Goal: Information Seeking & Learning: Learn about a topic

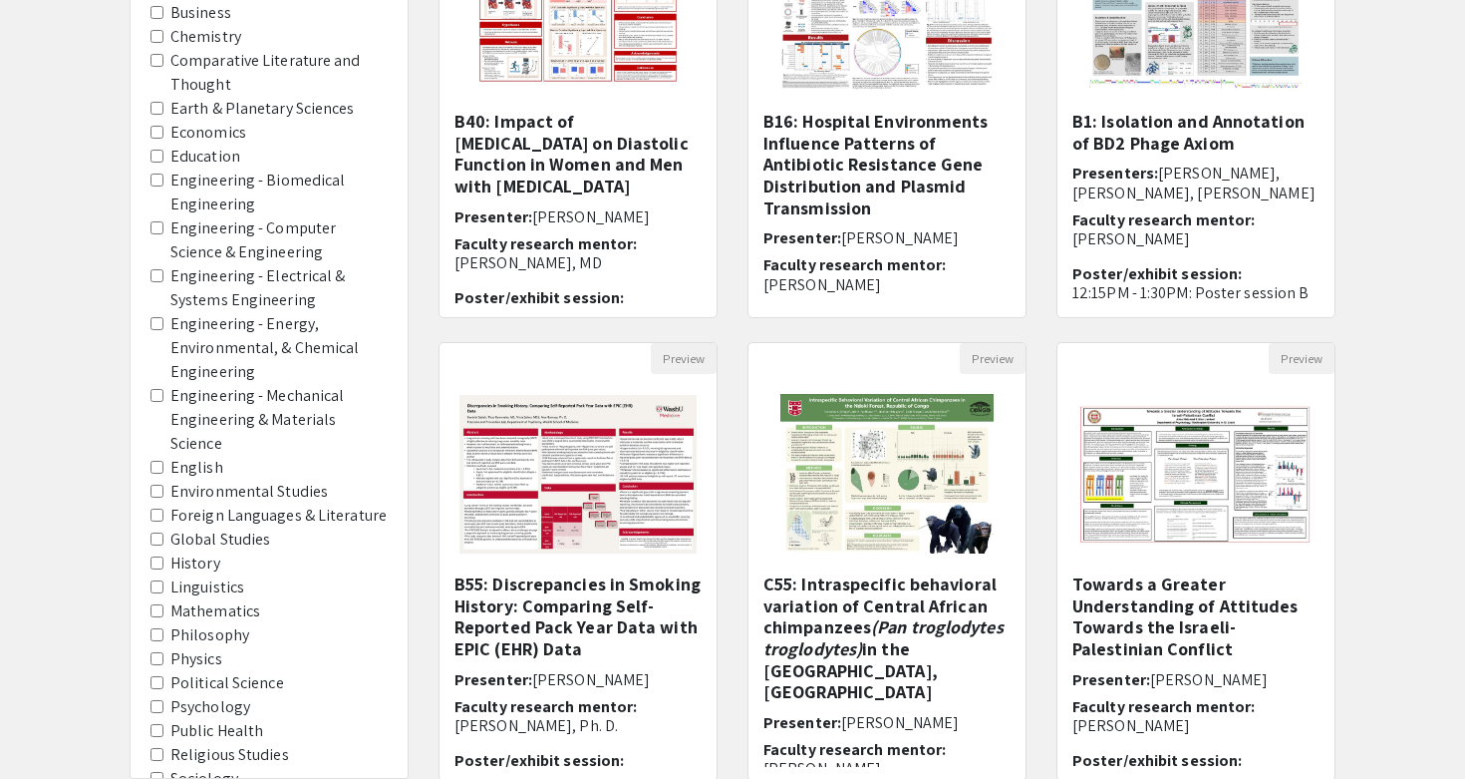
scroll to position [345, 0]
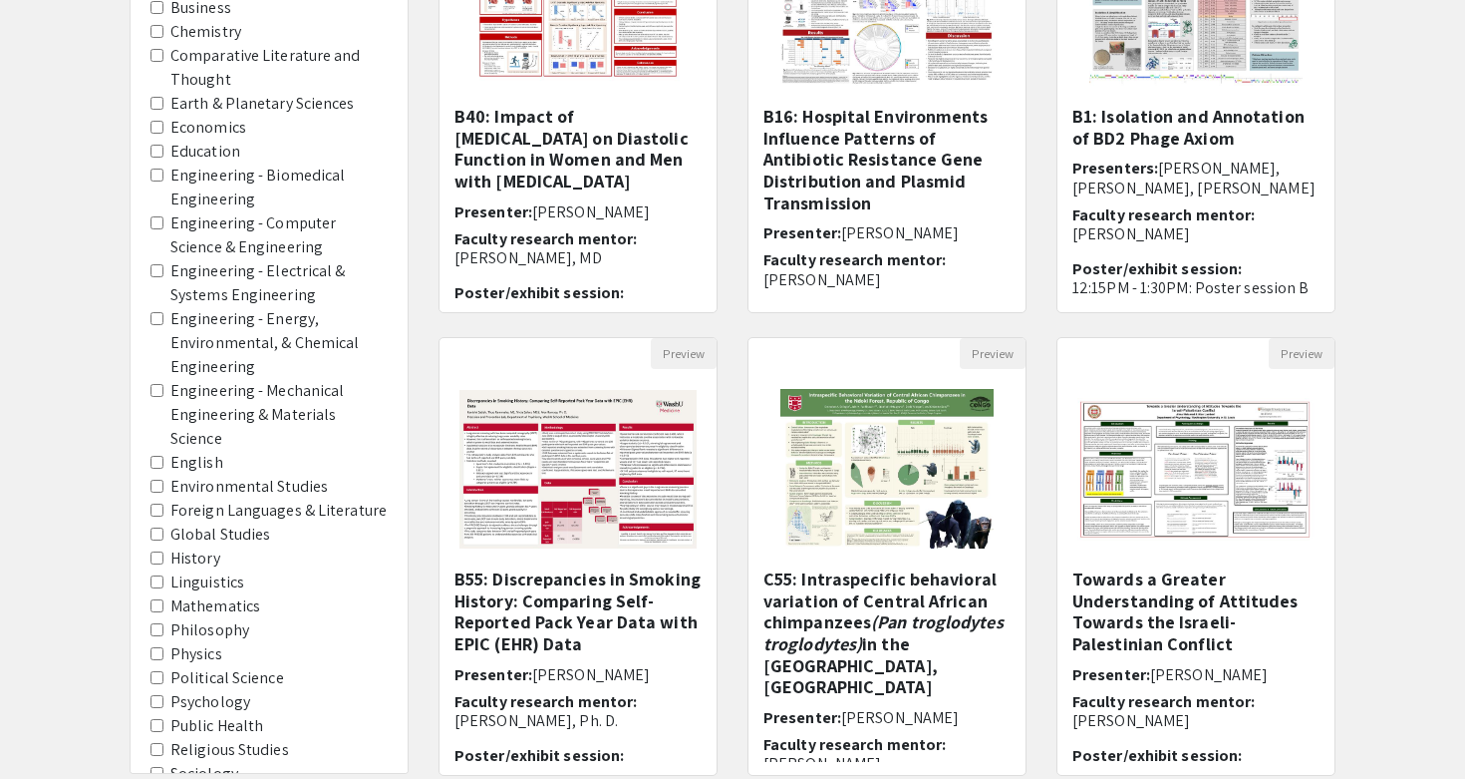
click at [232, 666] on label "Political Science" at bounding box center [227, 678] width 114 height 24
click at [163, 671] on Science "Political Science" at bounding box center [157, 677] width 13 height 13
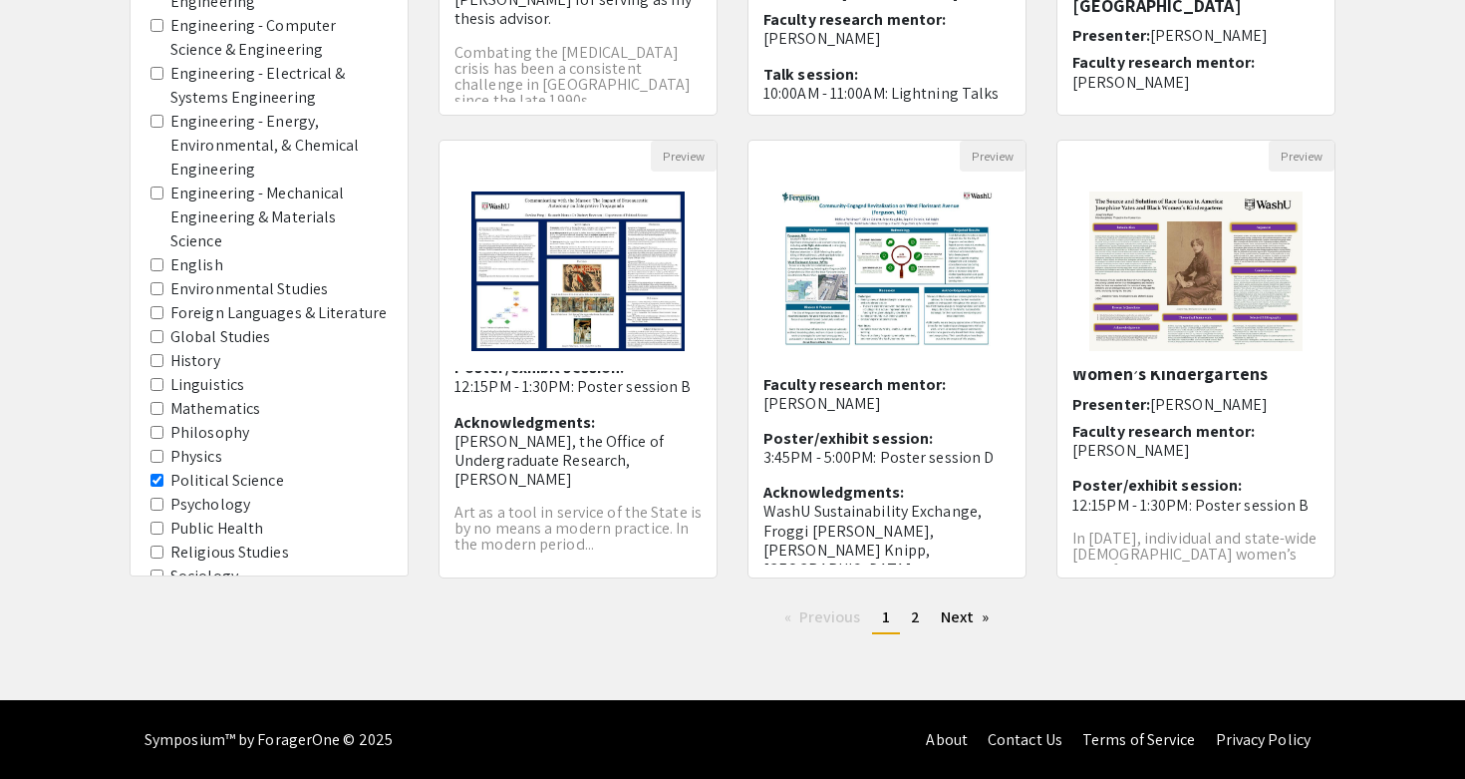
scroll to position [115, 0]
click at [918, 617] on span "2" at bounding box center [915, 616] width 9 height 21
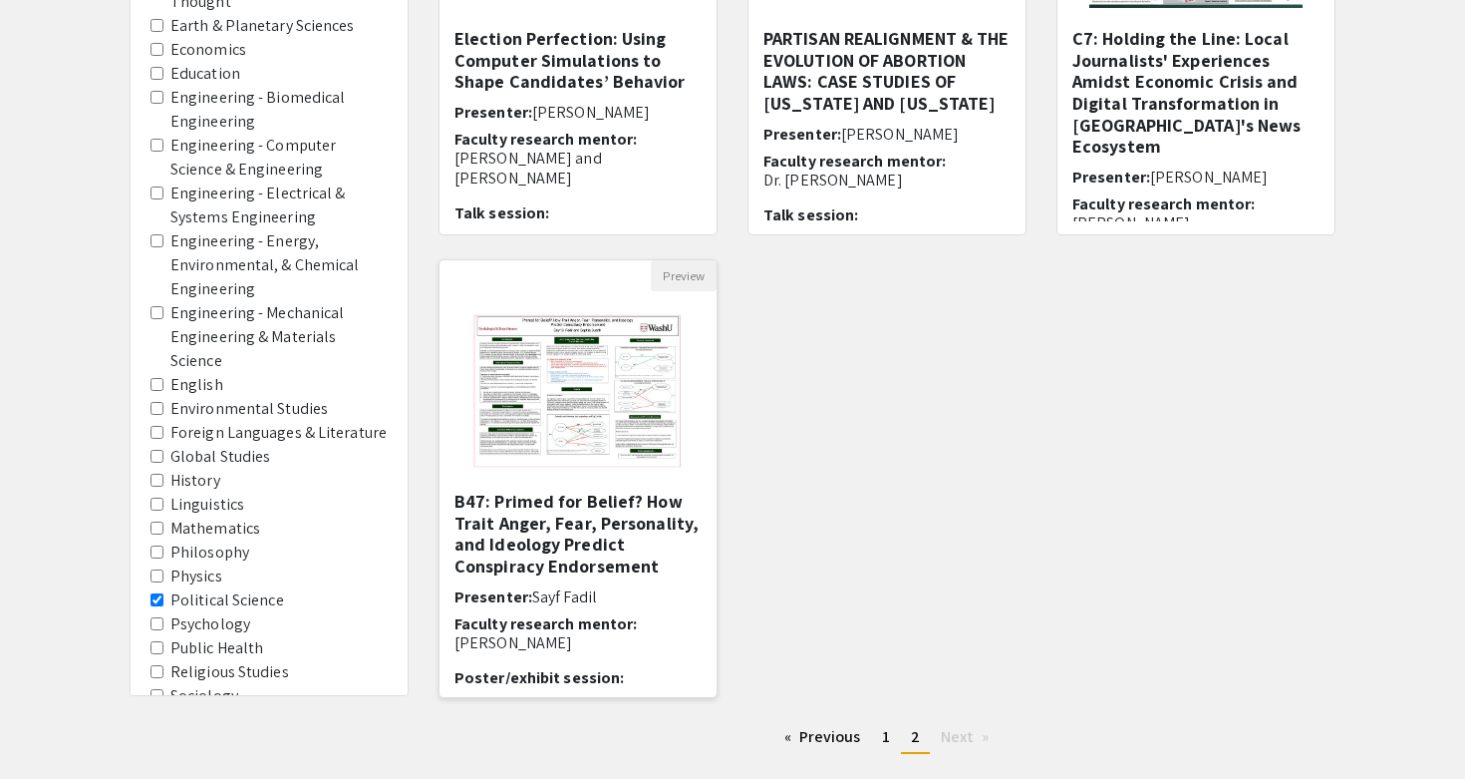
scroll to position [444, 0]
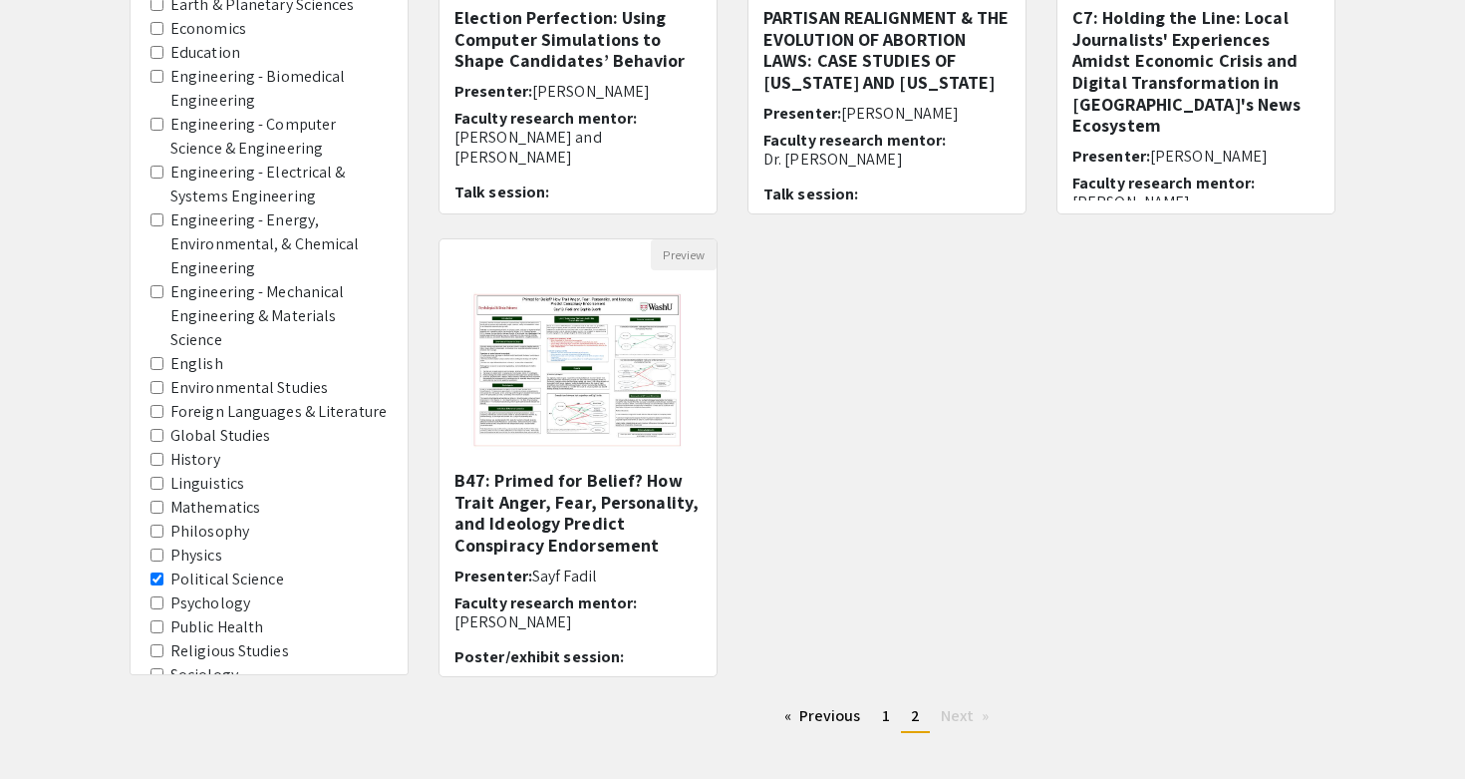
click at [159, 572] on Science "Political Science" at bounding box center [157, 578] width 13 height 13
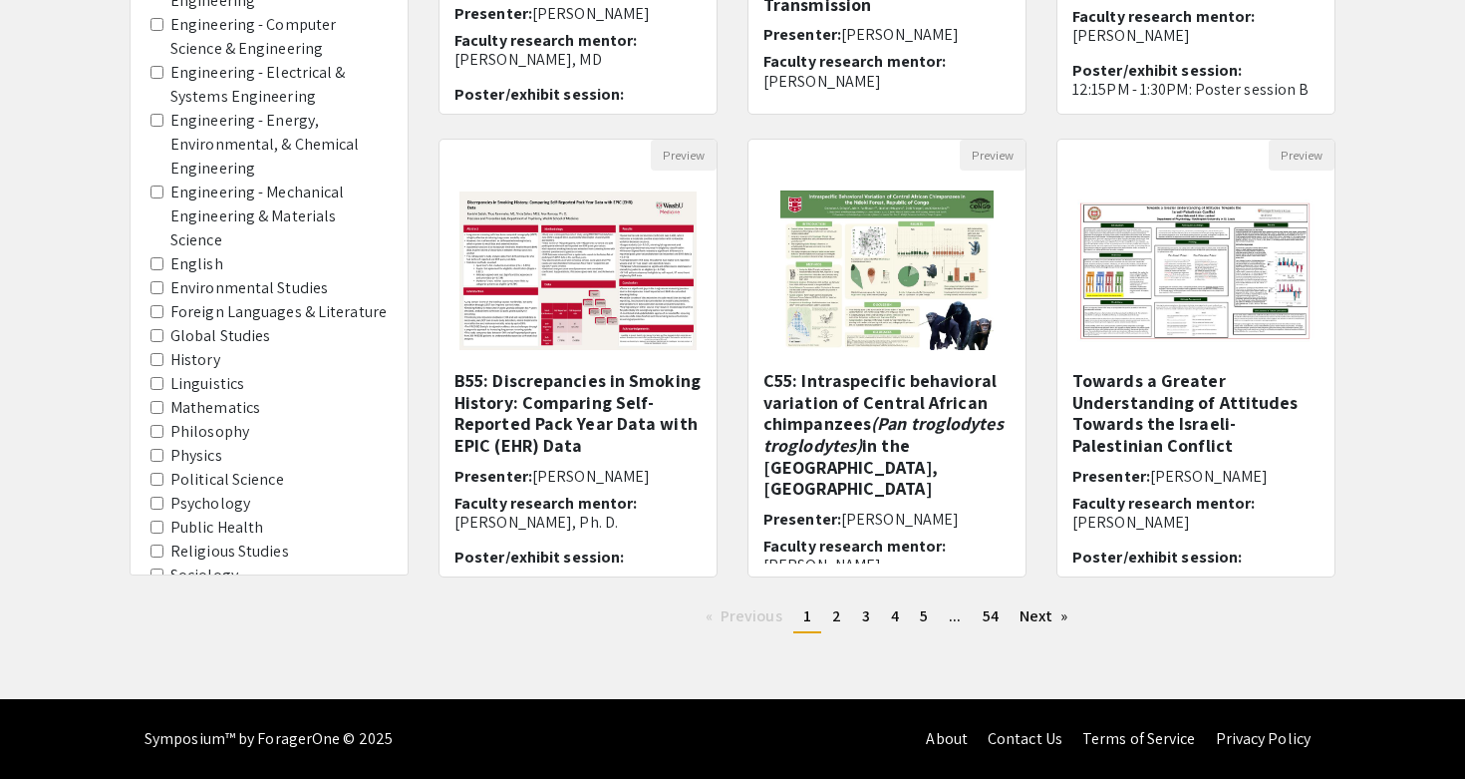
scroll to position [543, 0]
click at [158, 640] on Studies "Women, Gender, and Sexuality Studies" at bounding box center [157, 646] width 13 height 13
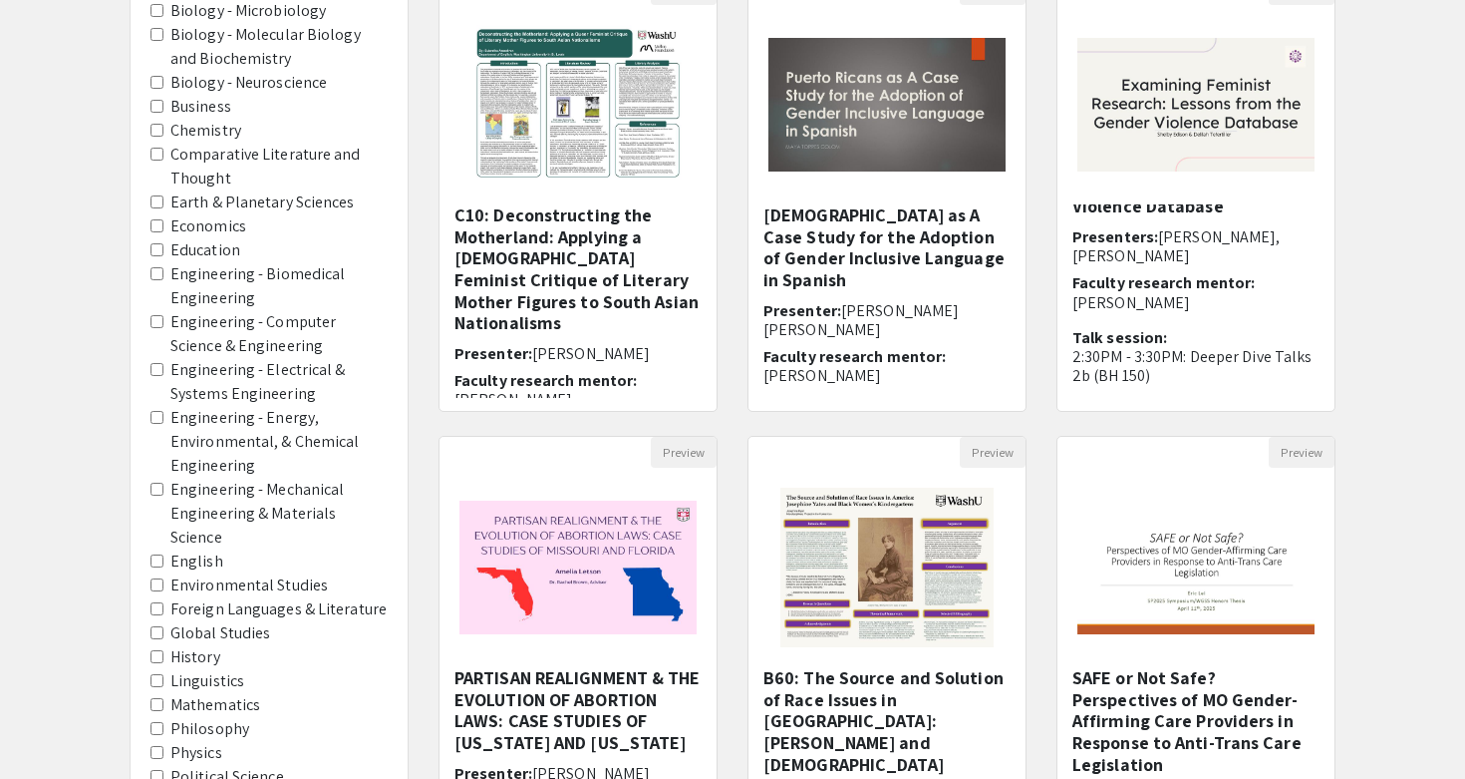
scroll to position [238, 0]
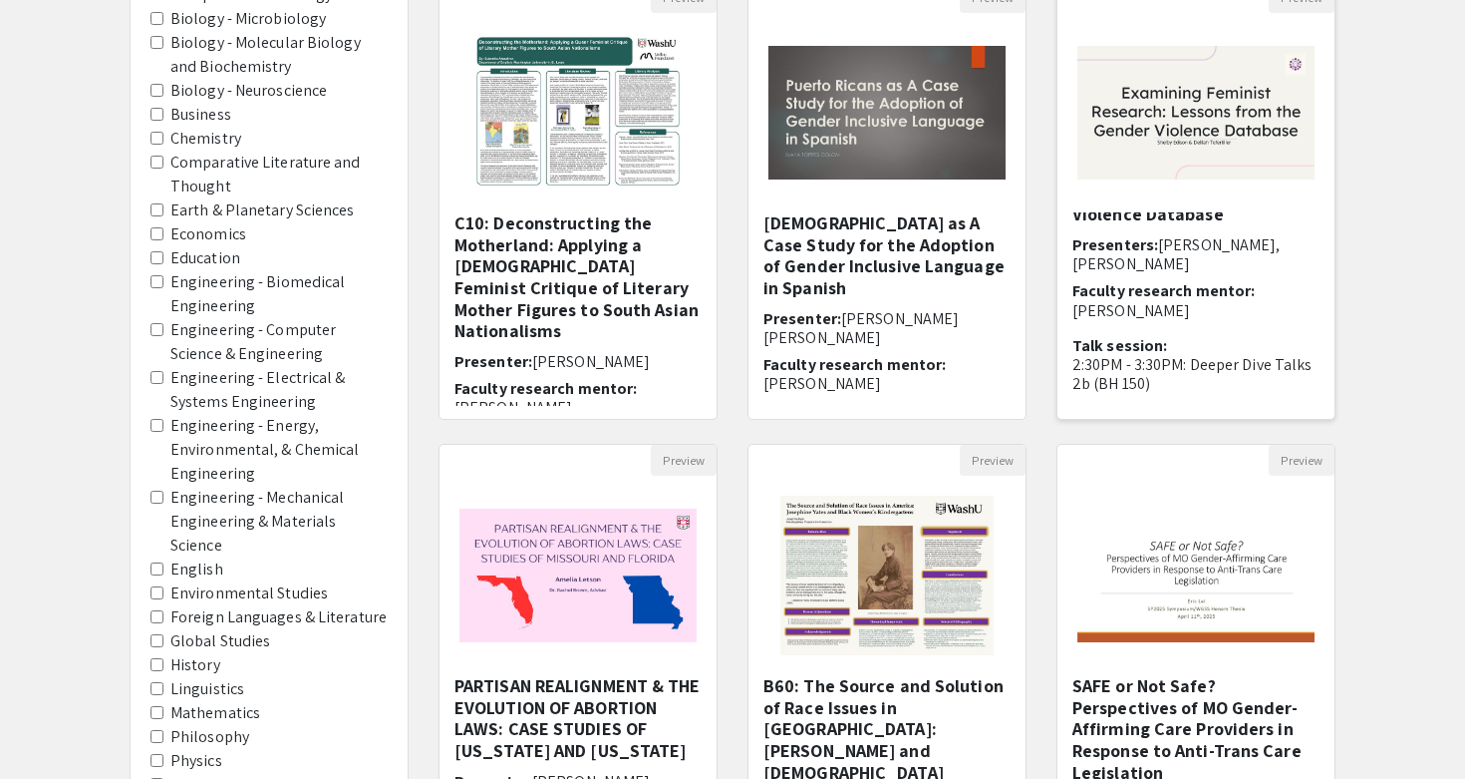
click at [1165, 119] on img at bounding box center [1196, 112] width 277 height 173
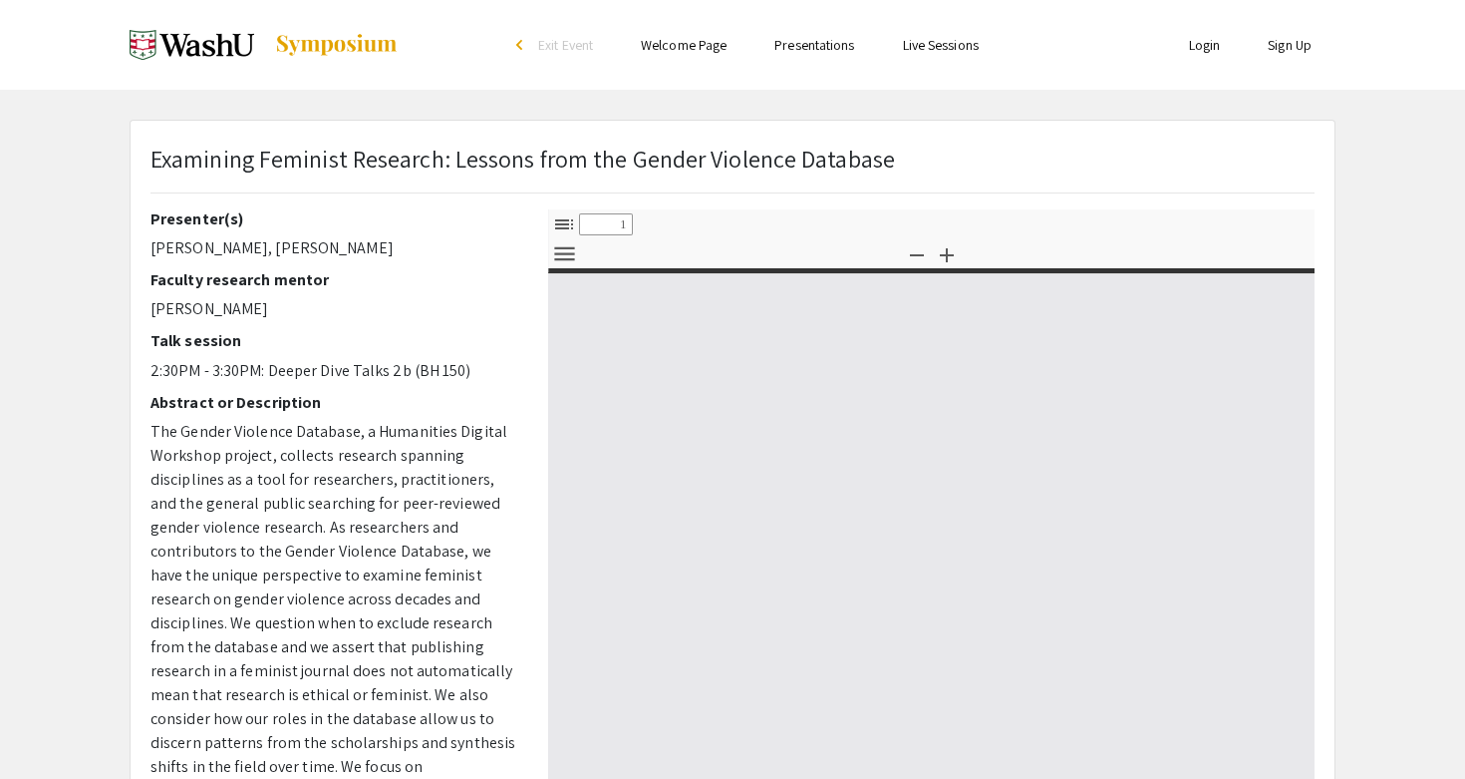
select select "custom"
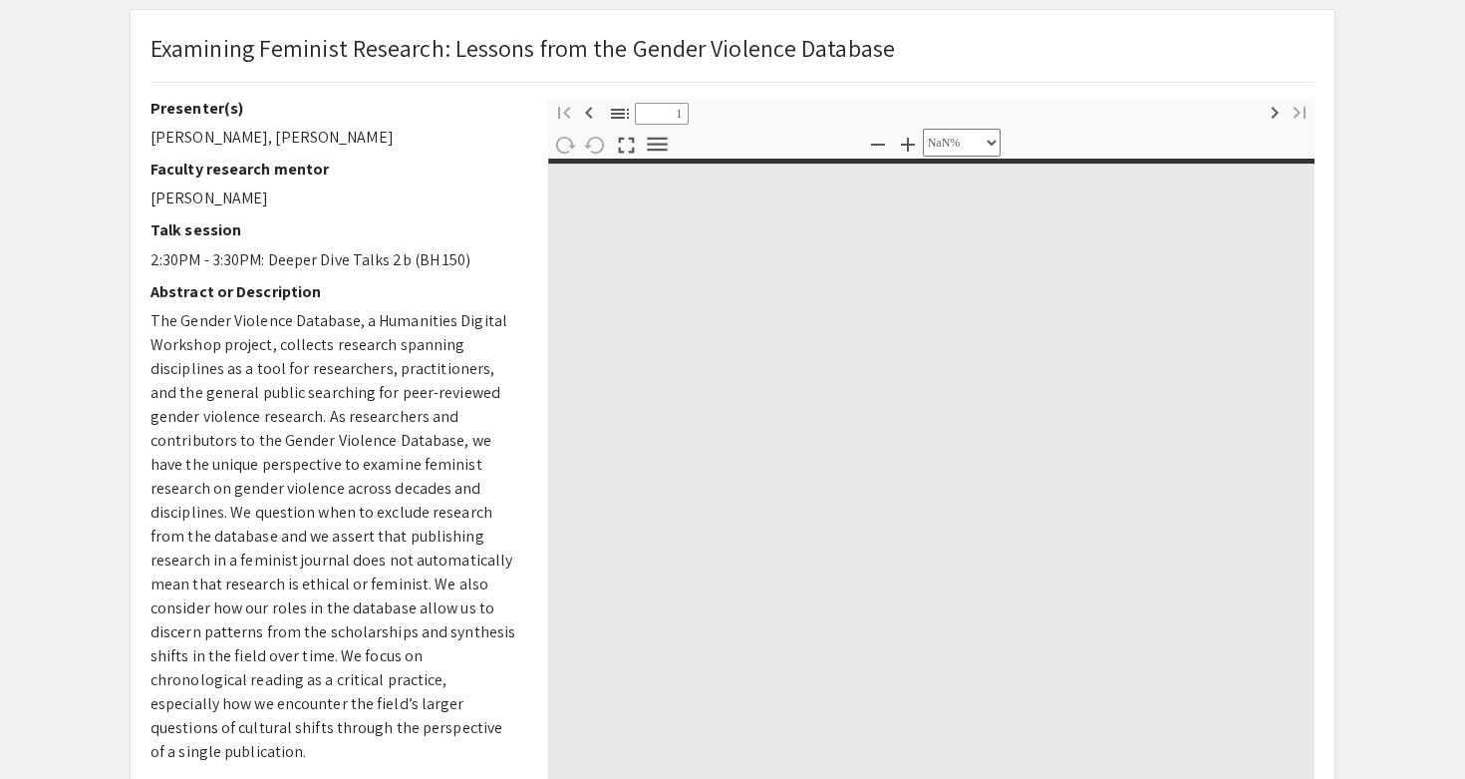
scroll to position [150, 0]
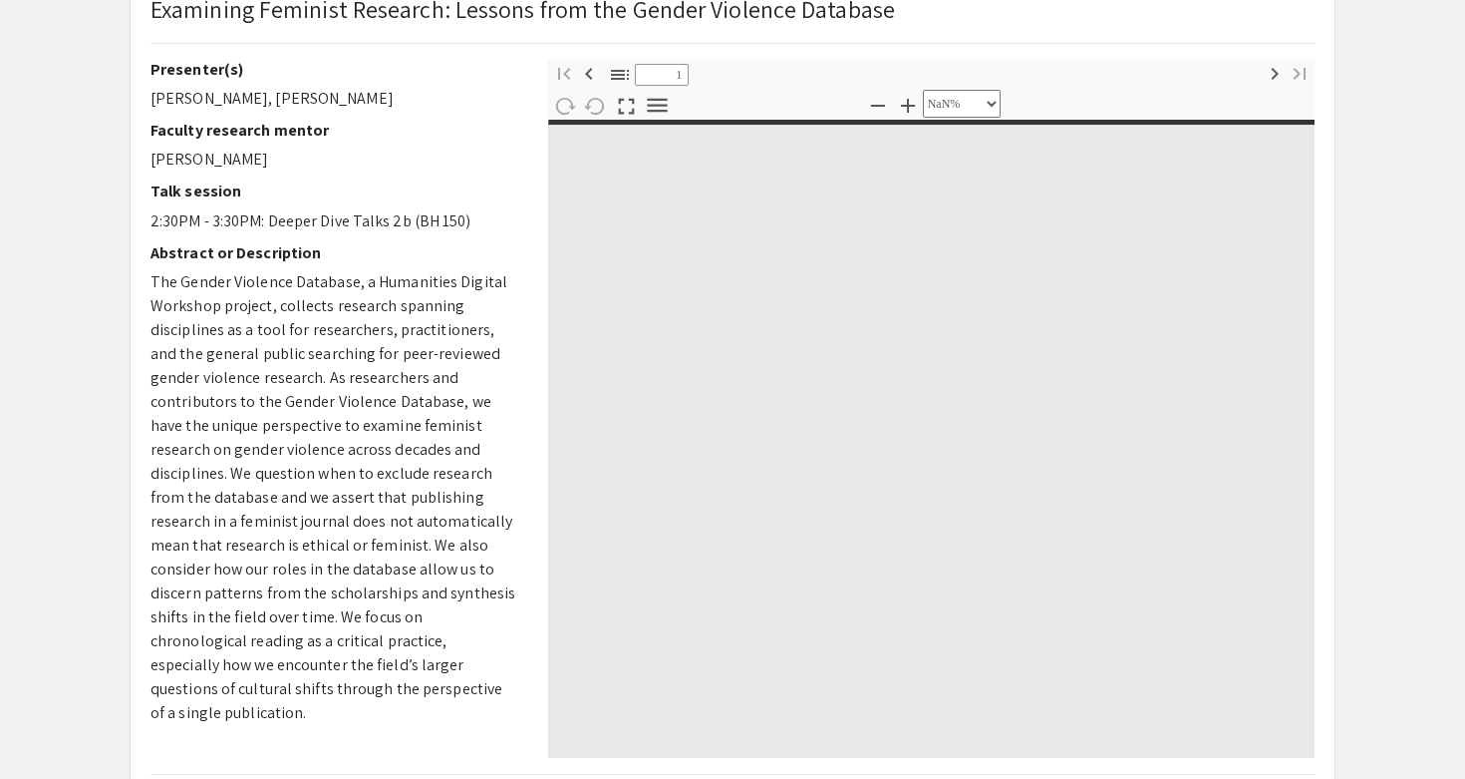
type input "0"
select select "custom"
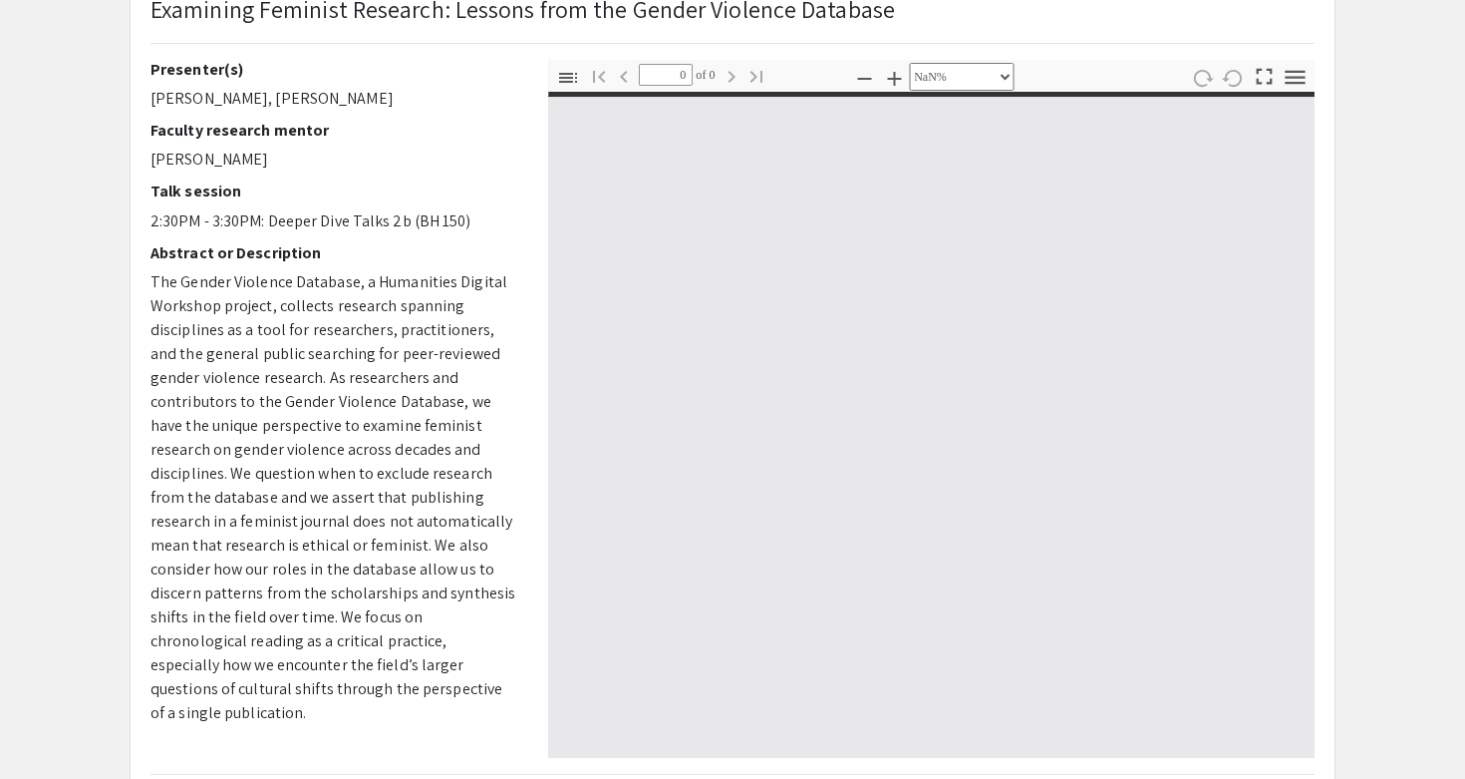
type input "1"
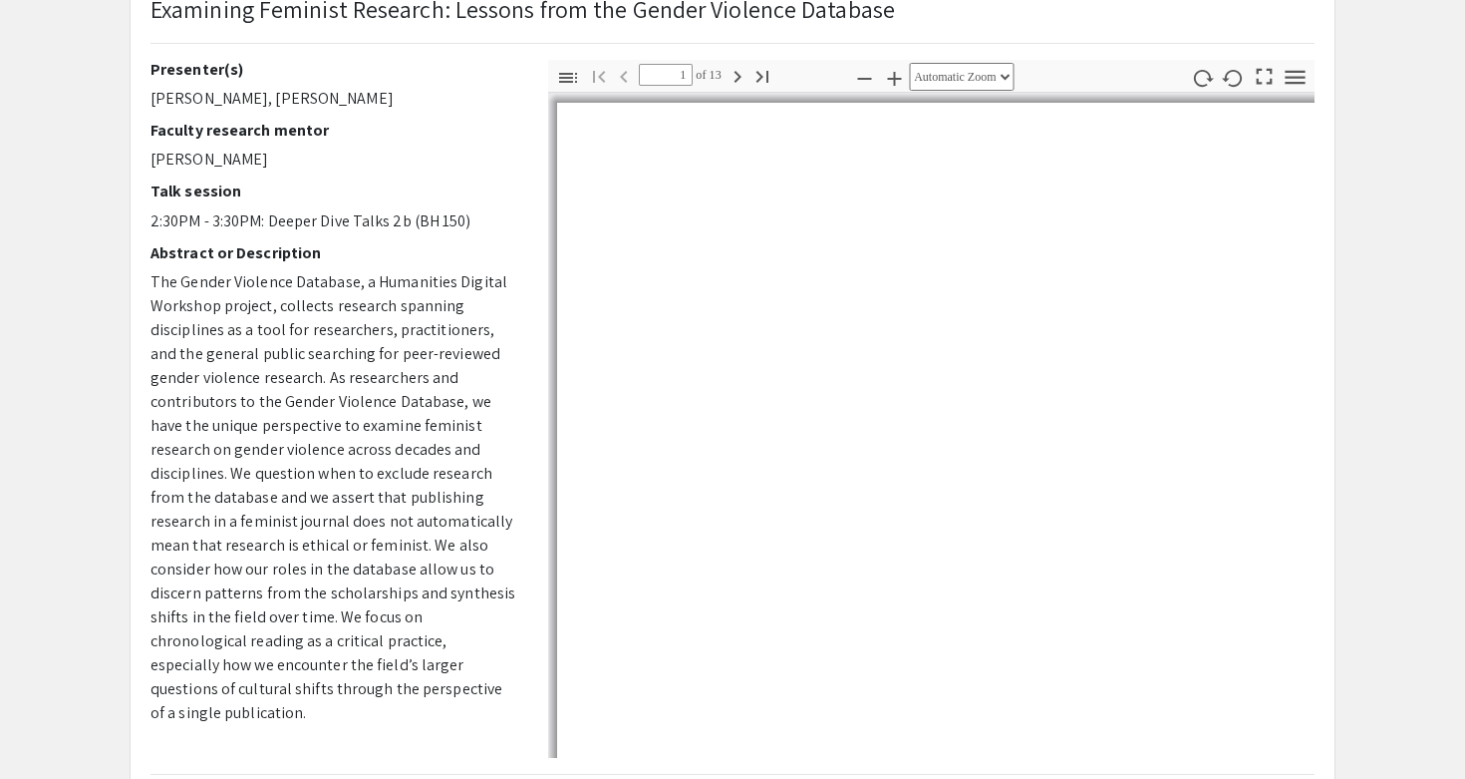
select select "auto"
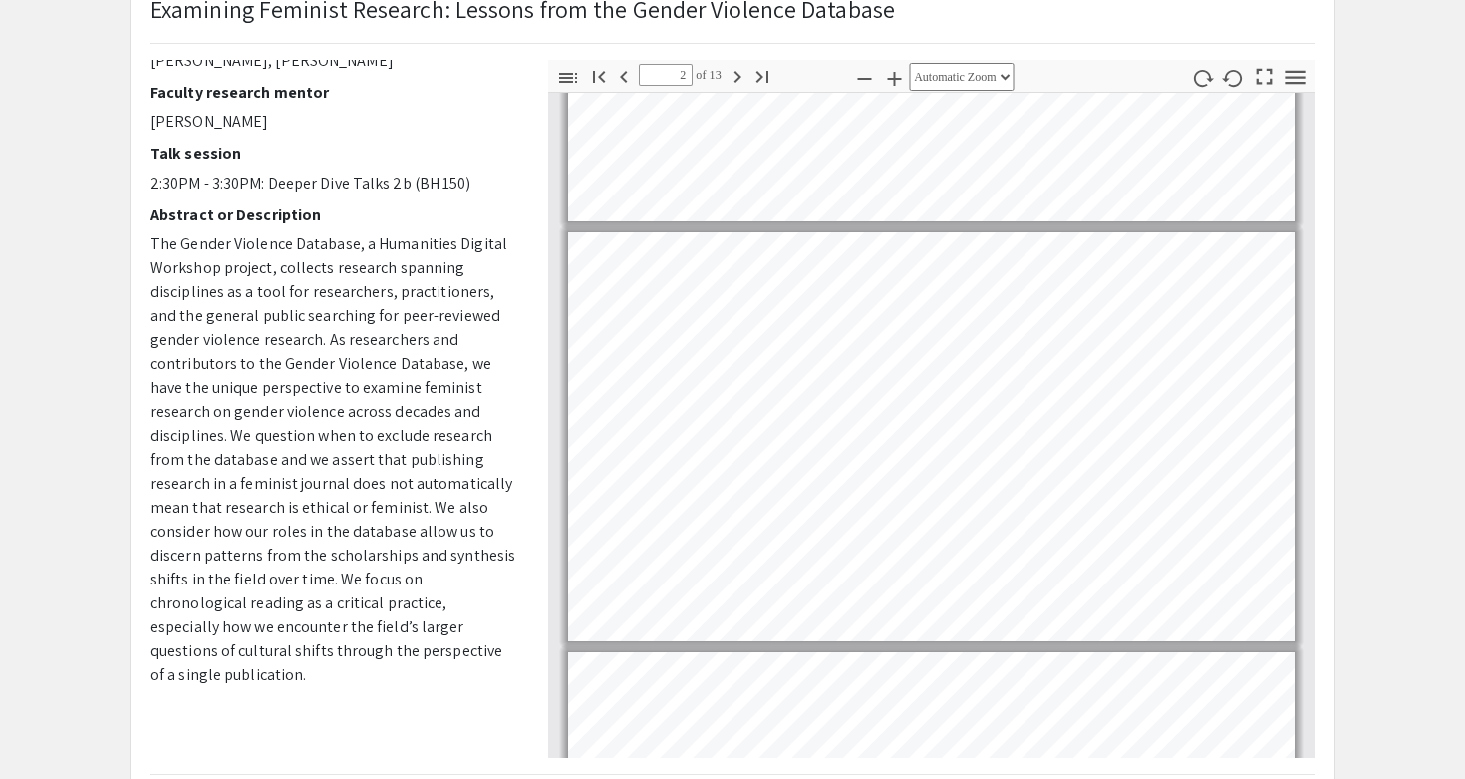
scroll to position [287, 0]
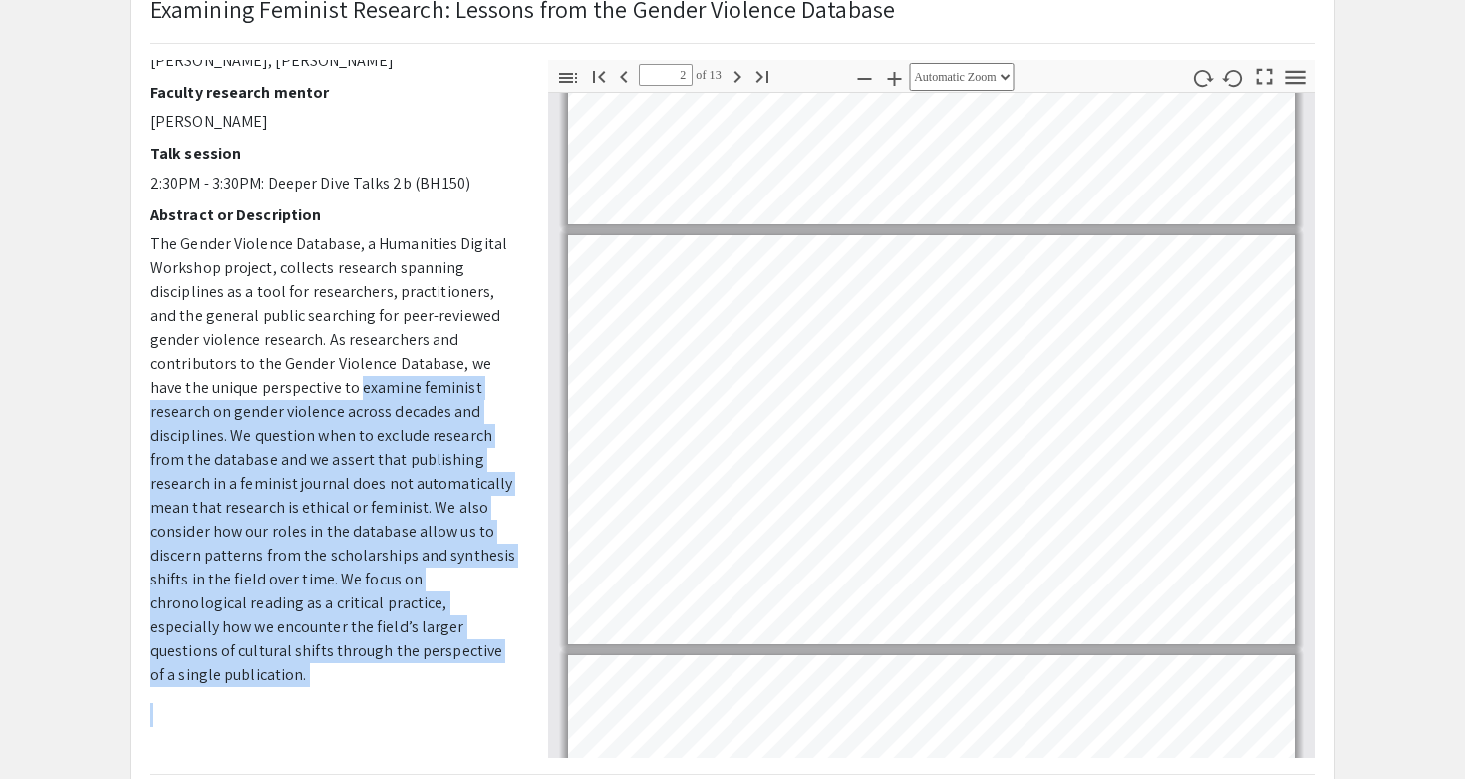
drag, startPoint x: 247, startPoint y: 380, endPoint x: 434, endPoint y: 670, distance: 344.8
click at [434, 670] on p "The Gender Violence Database, a Humanities Digital Workshop project, collects r…" at bounding box center [335, 499] width 368 height 534
click at [425, 659] on p "The Gender Violence Database, a Humanities Digital Workshop project, collects r…" at bounding box center [335, 459] width 368 height 455
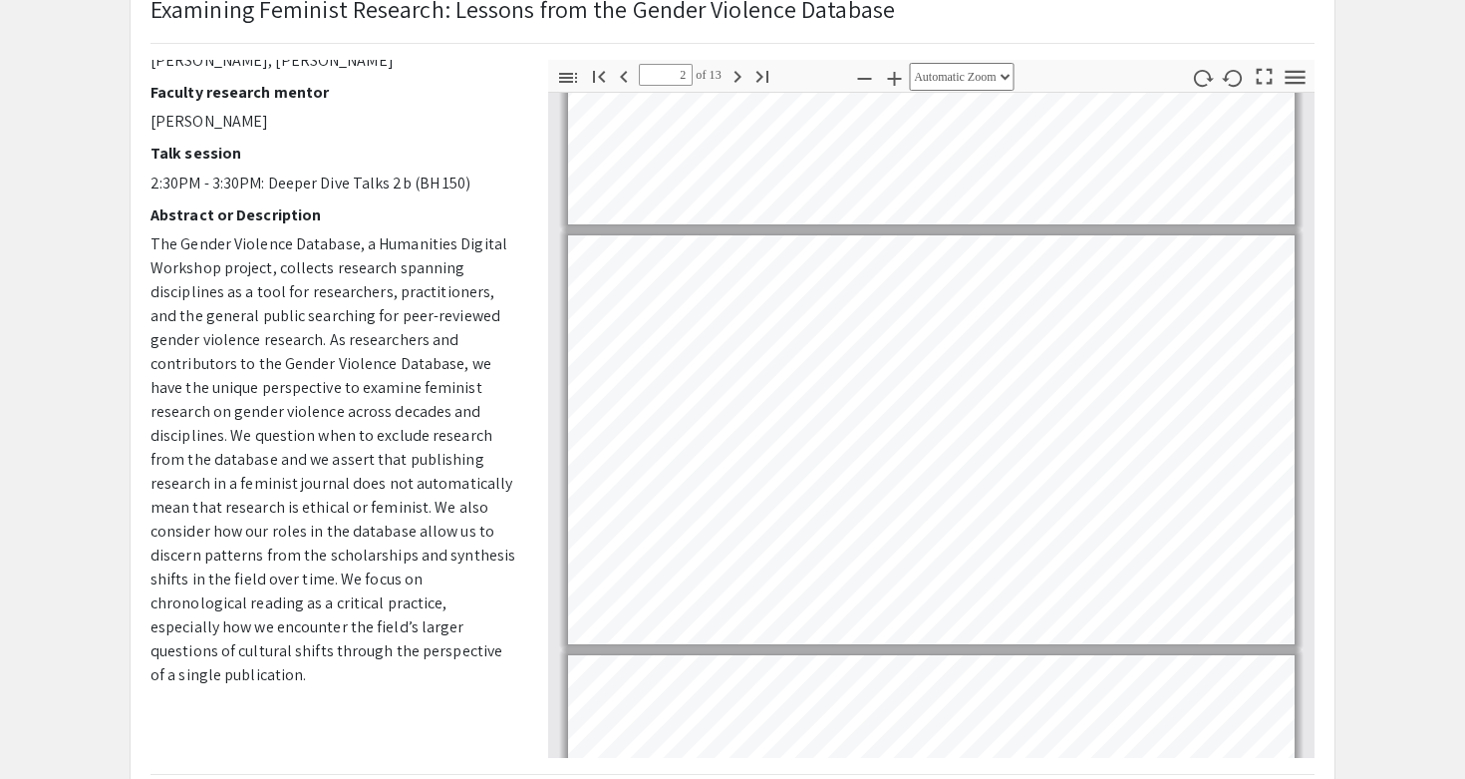
drag, startPoint x: 417, startPoint y: 650, endPoint x: 311, endPoint y: 394, distance: 277.1
click at [311, 394] on p "The Gender Violence Database, a Humanities Digital Workshop project, collects r…" at bounding box center [335, 459] width 368 height 455
click at [311, 394] on span "The Gender Violence Database, a Humanities Digital Workshop project, collects r…" at bounding box center [333, 459] width 365 height 452
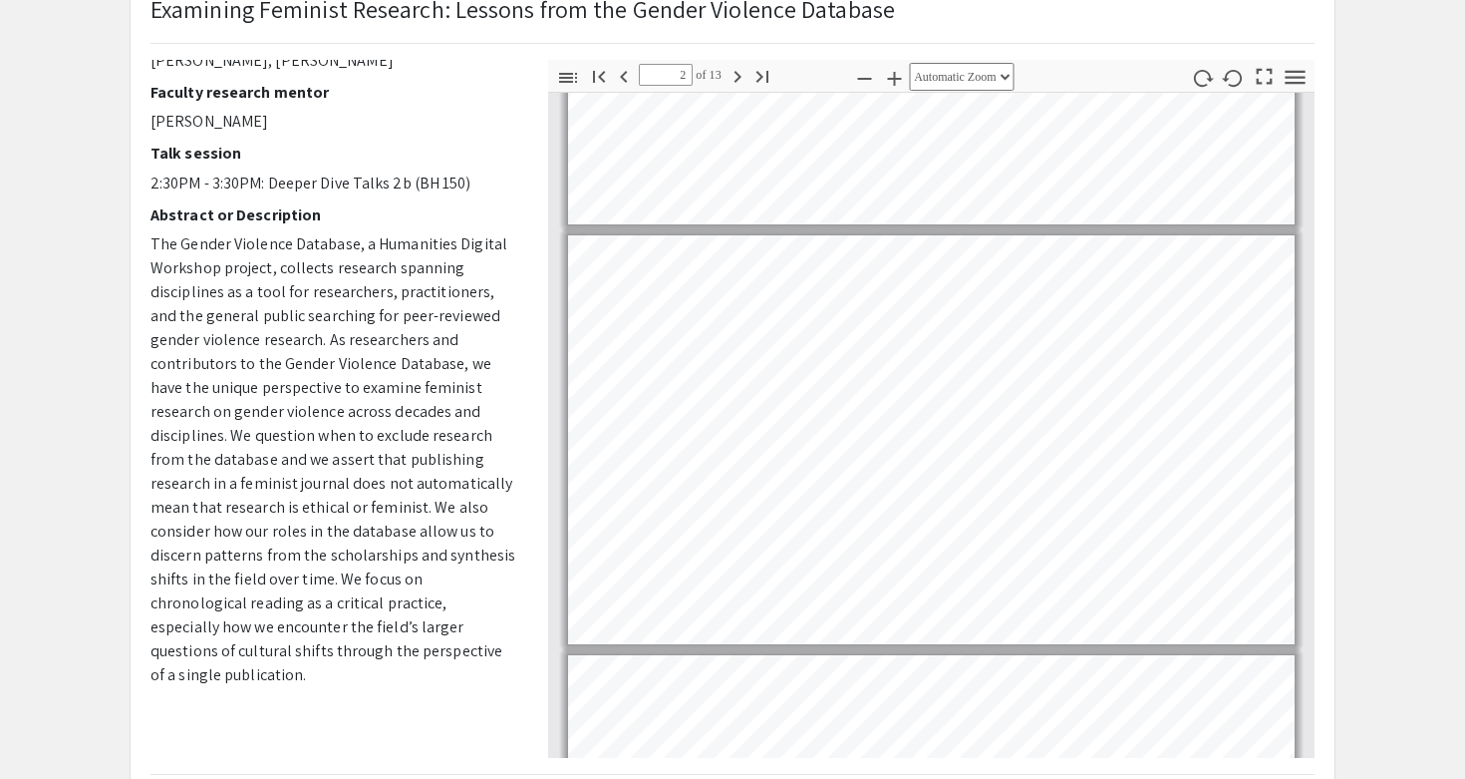
drag, startPoint x: 387, startPoint y: 649, endPoint x: 376, endPoint y: 639, distance: 14.8
click at [376, 639] on p "The Gender Violence Database, a Humanities Digital Workshop project, collects r…" at bounding box center [335, 459] width 368 height 455
click at [354, 469] on p "The Gender Violence Database, a Humanities Digital Workshop project, collects r…" at bounding box center [335, 459] width 368 height 455
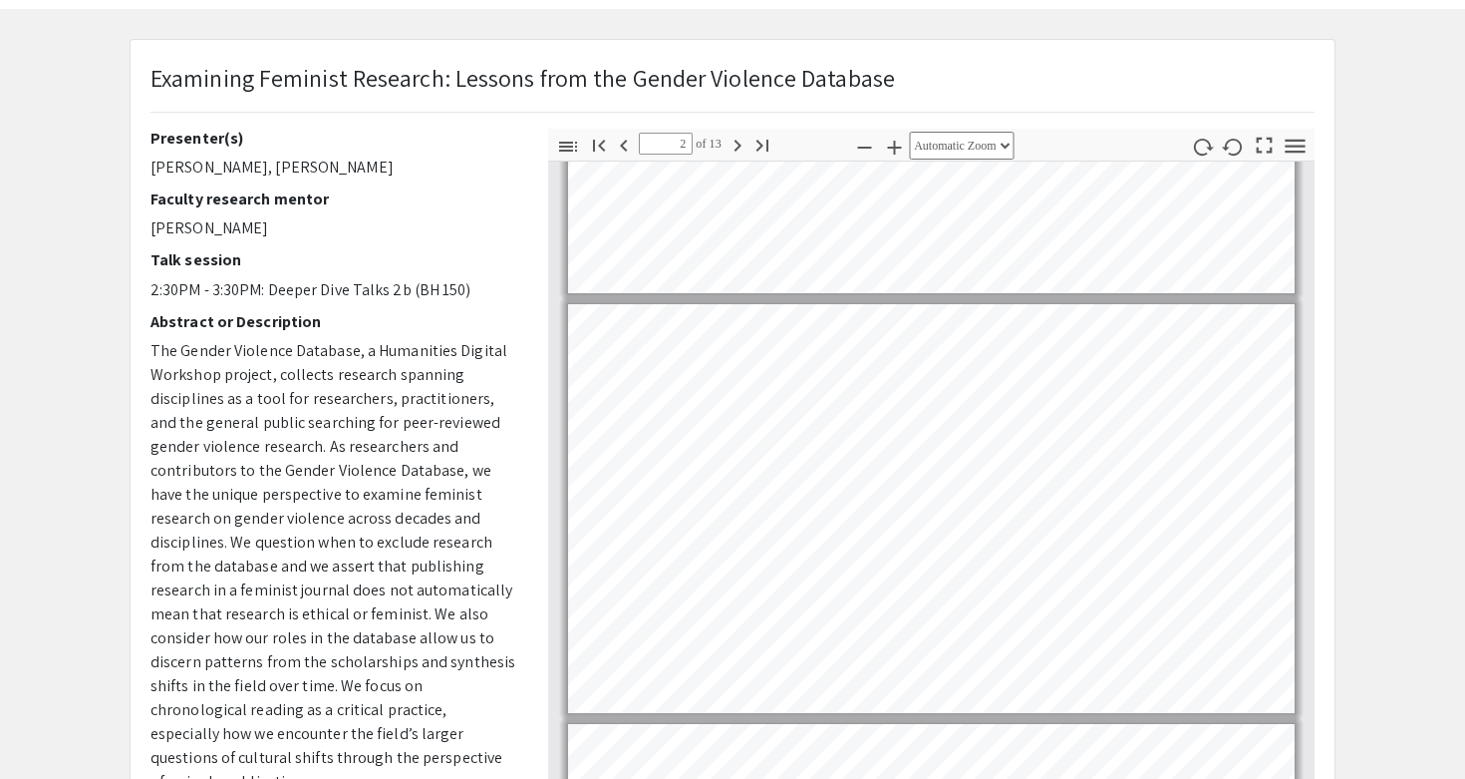
scroll to position [75, 0]
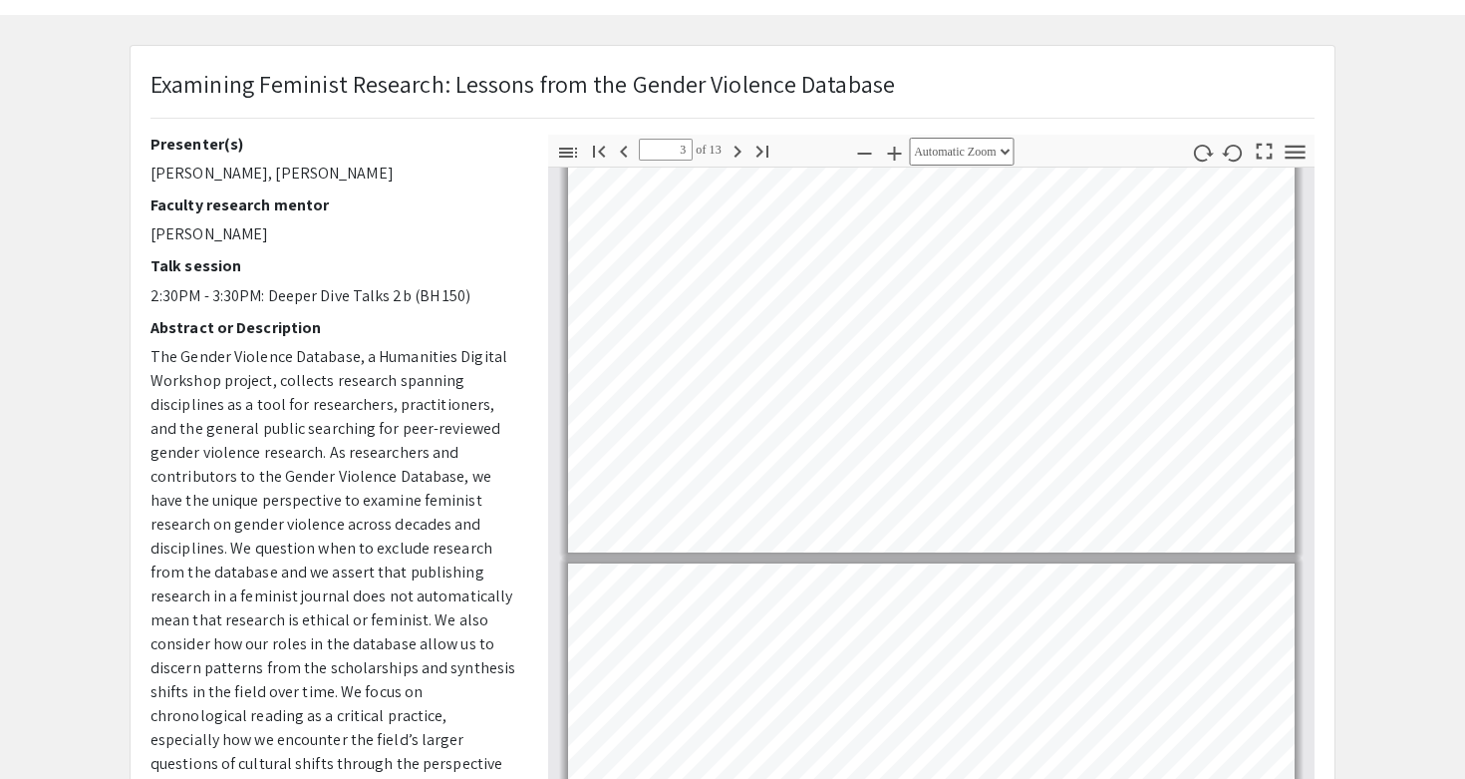
type input "4"
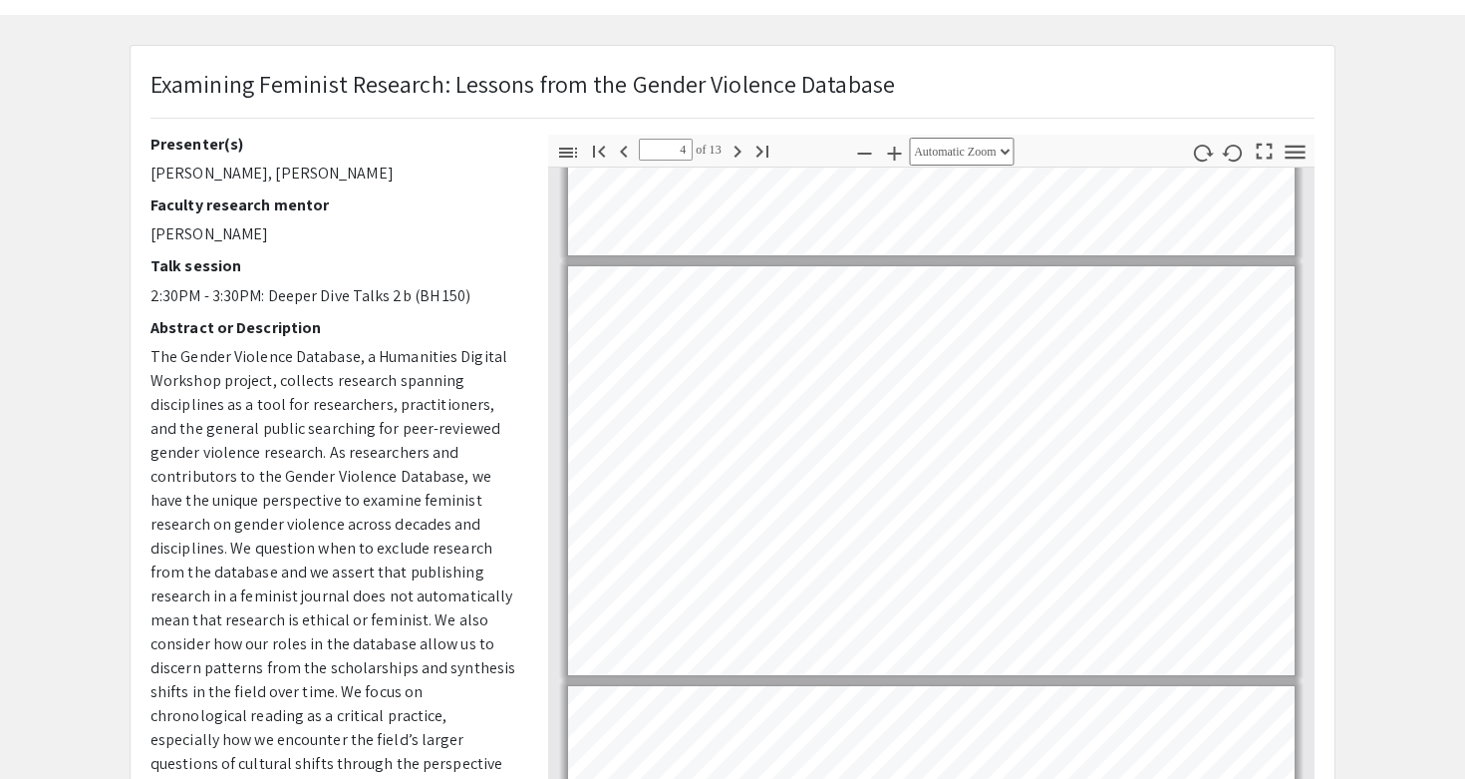
scroll to position [1289, 0]
